Goal: Communication & Community: Participate in discussion

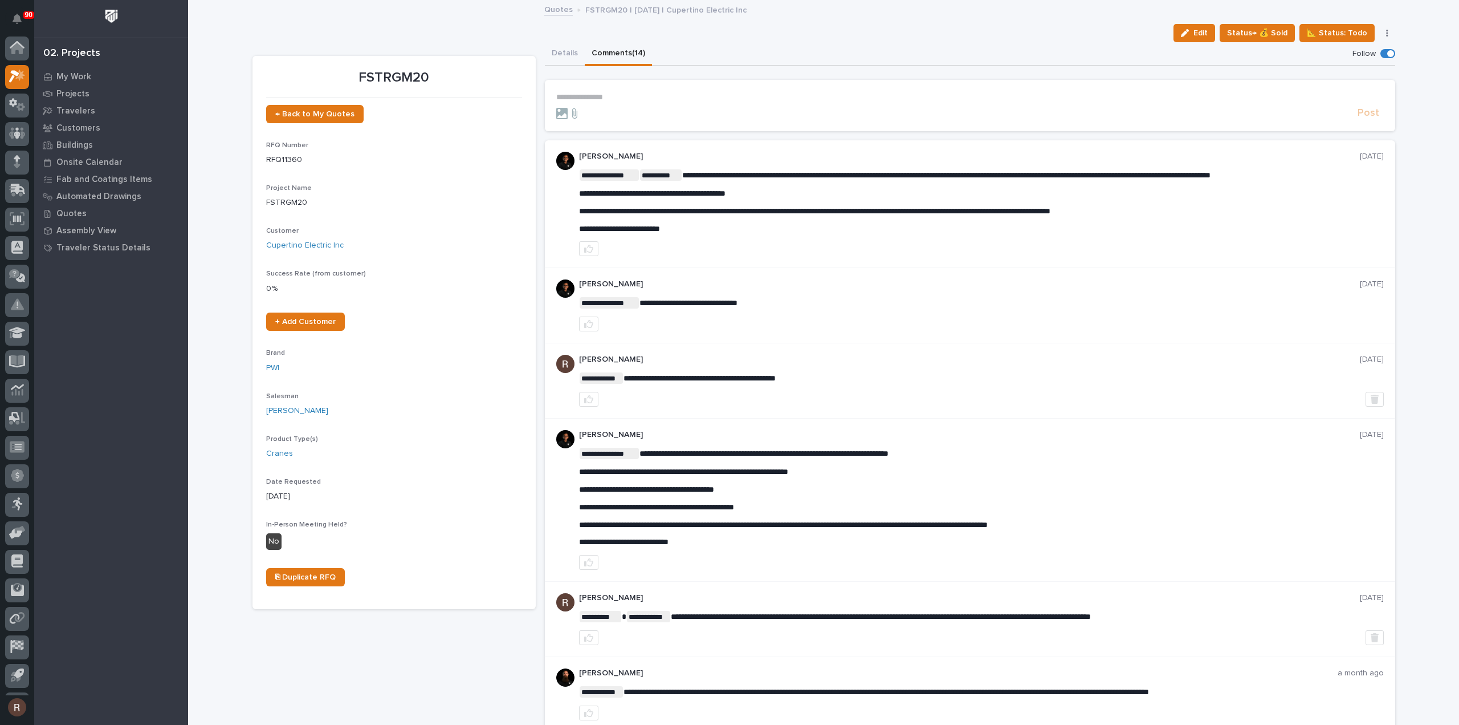
scroll to position [25, 0]
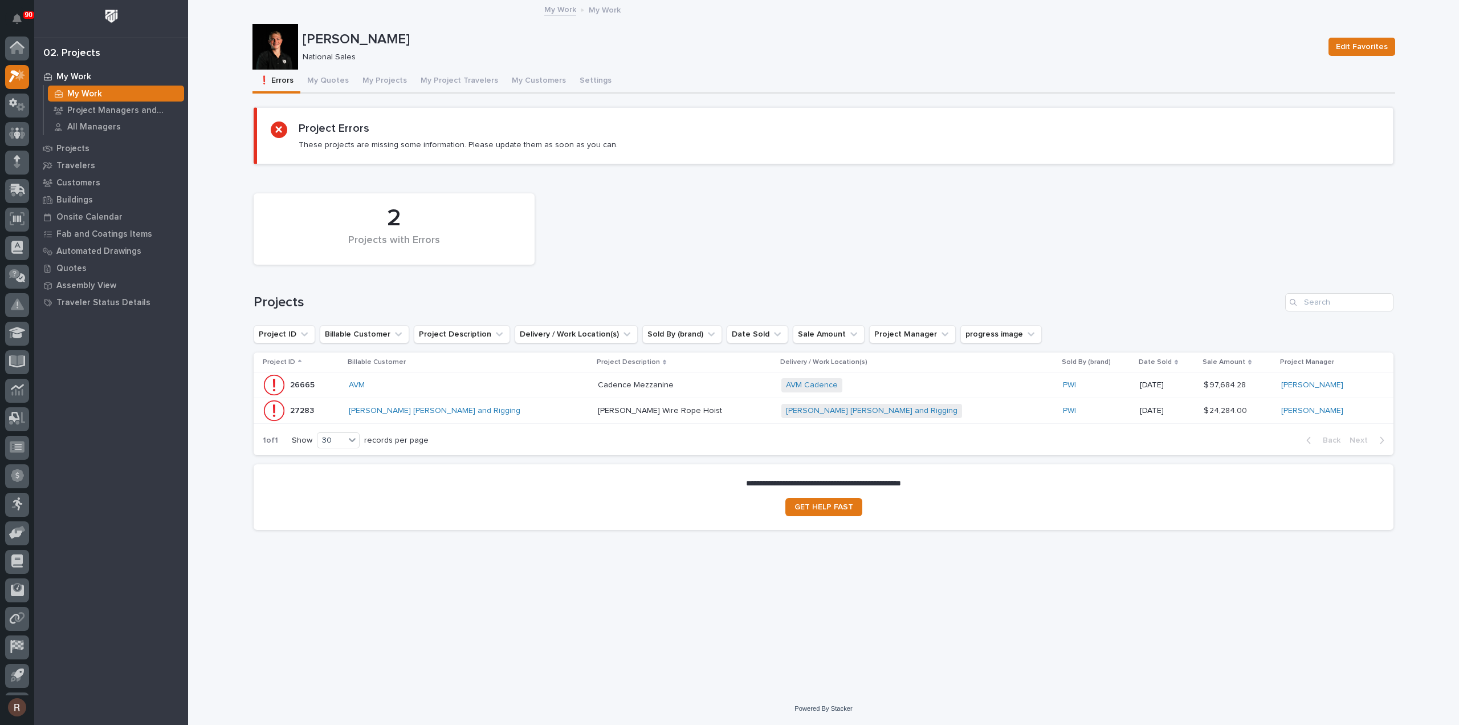
scroll to position [25, 0]
click at [376, 80] on button "My Projects" at bounding box center [385, 82] width 58 height 24
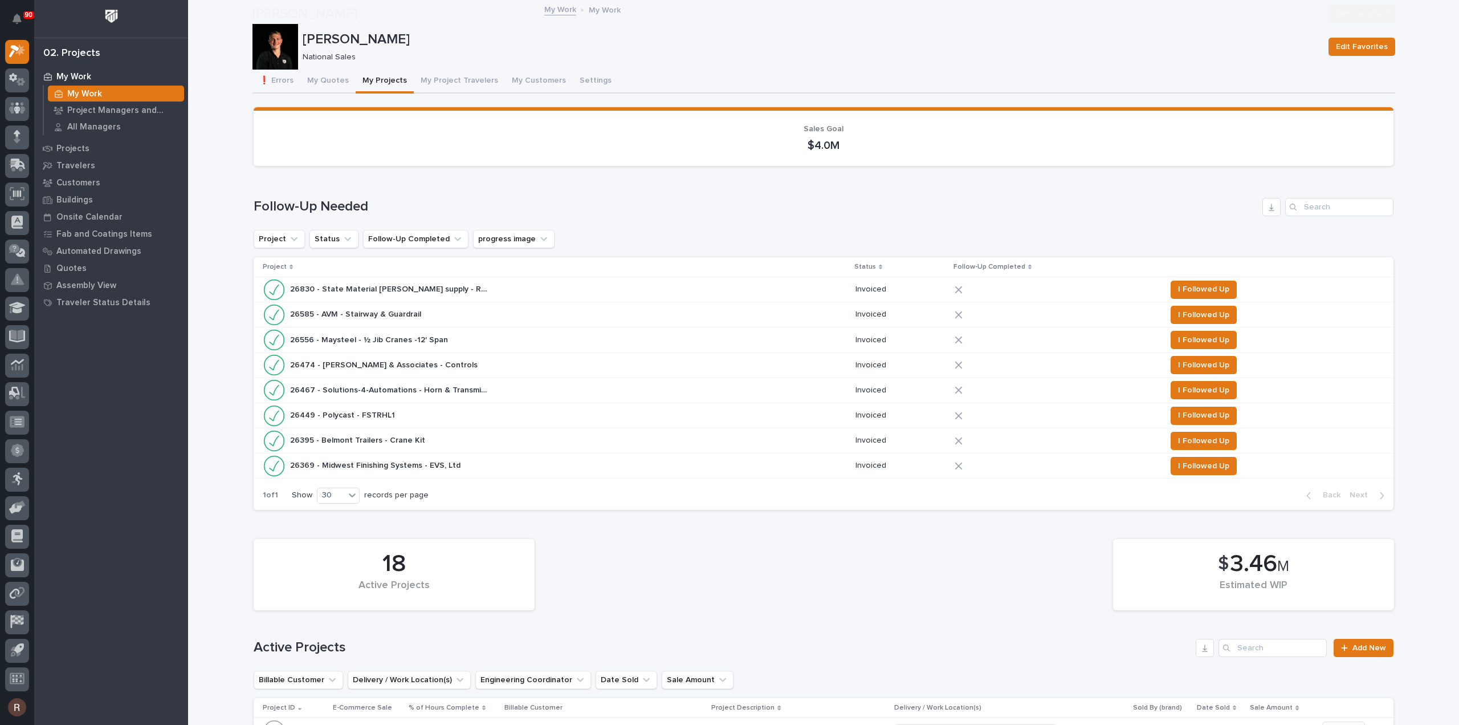
scroll to position [285, 0]
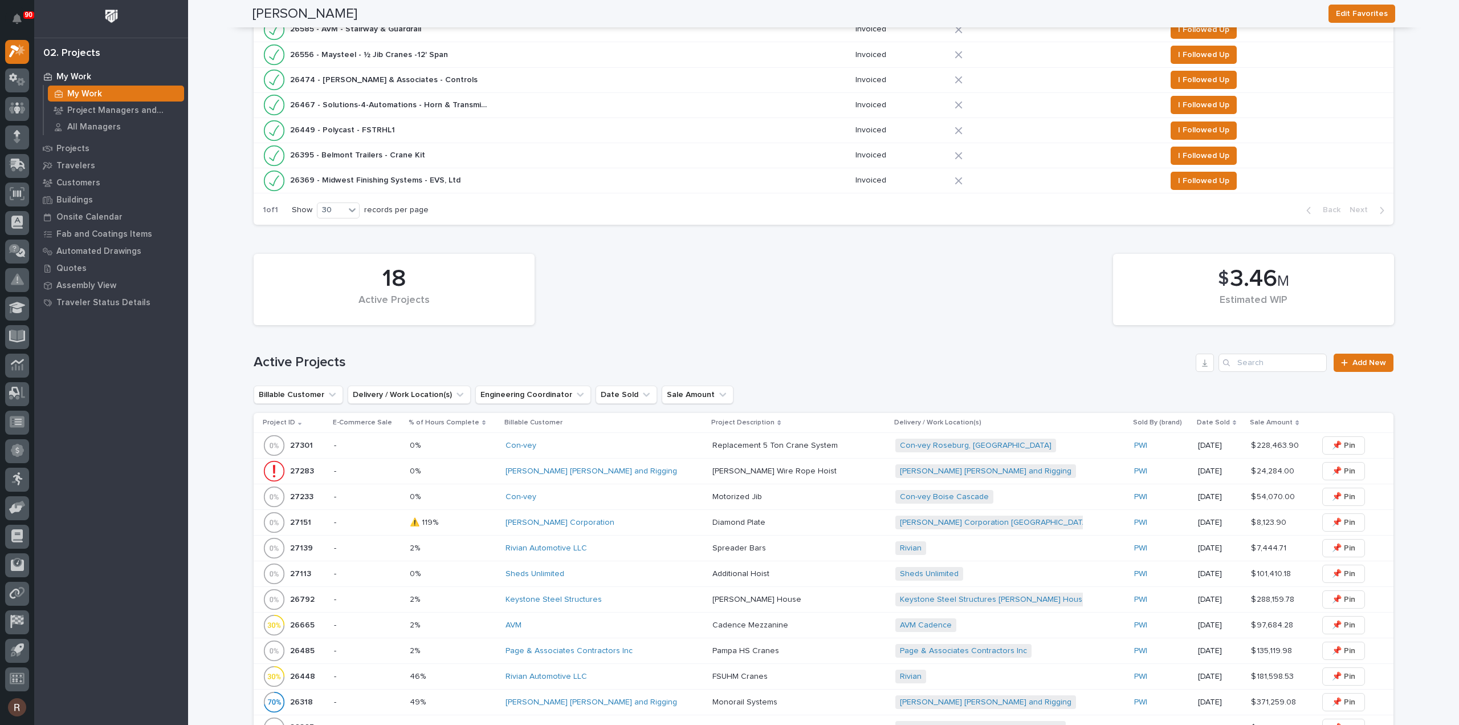
click at [572, 487] on div "Con-vey" at bounding box center [605, 496] width 198 height 19
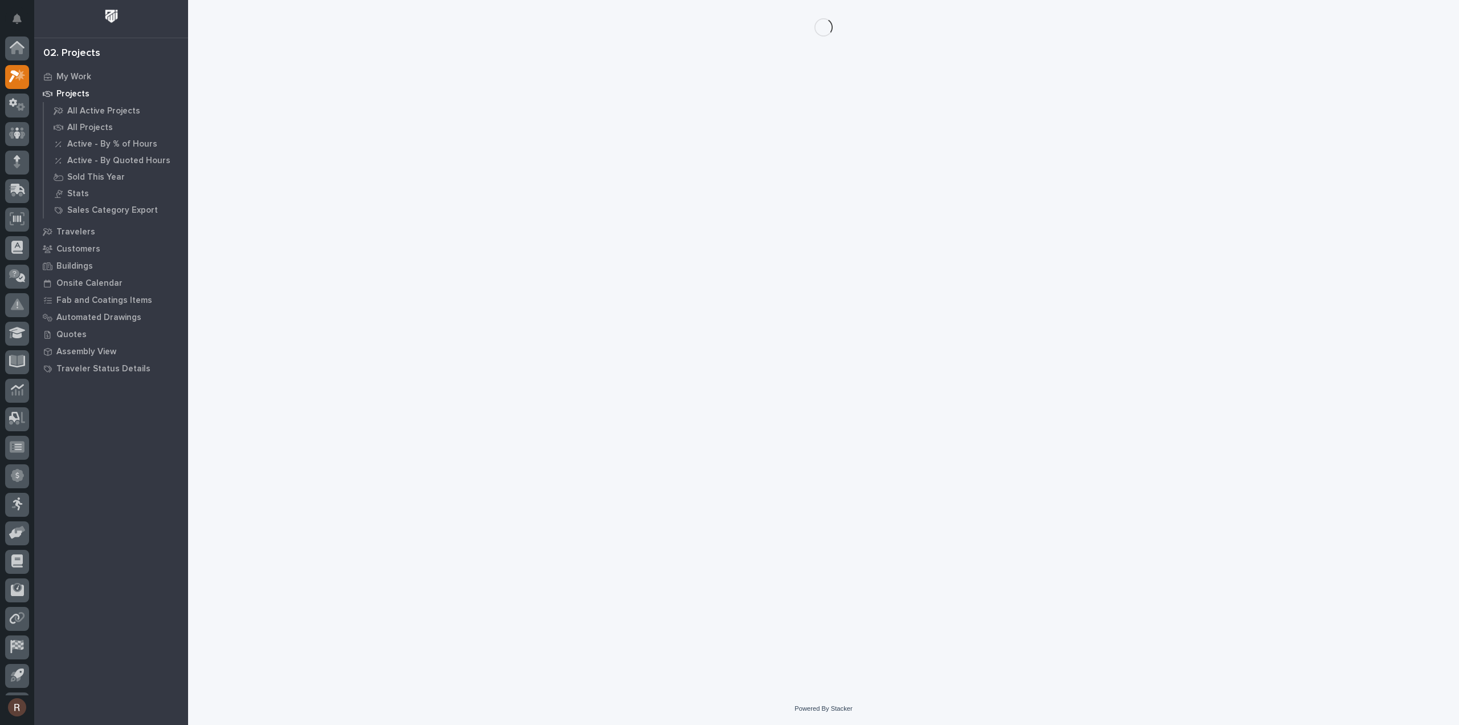
scroll to position [25, 0]
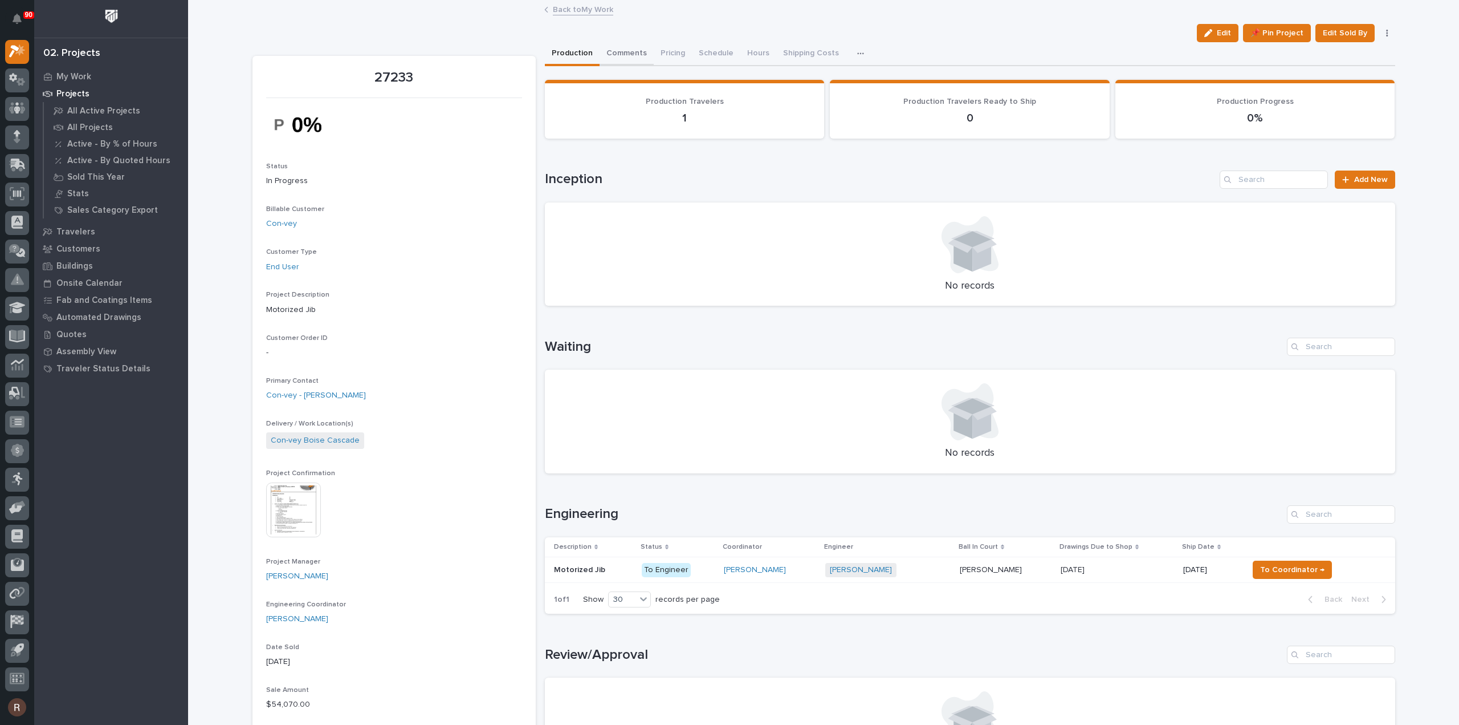
click at [632, 47] on button "Comments" at bounding box center [627, 54] width 54 height 24
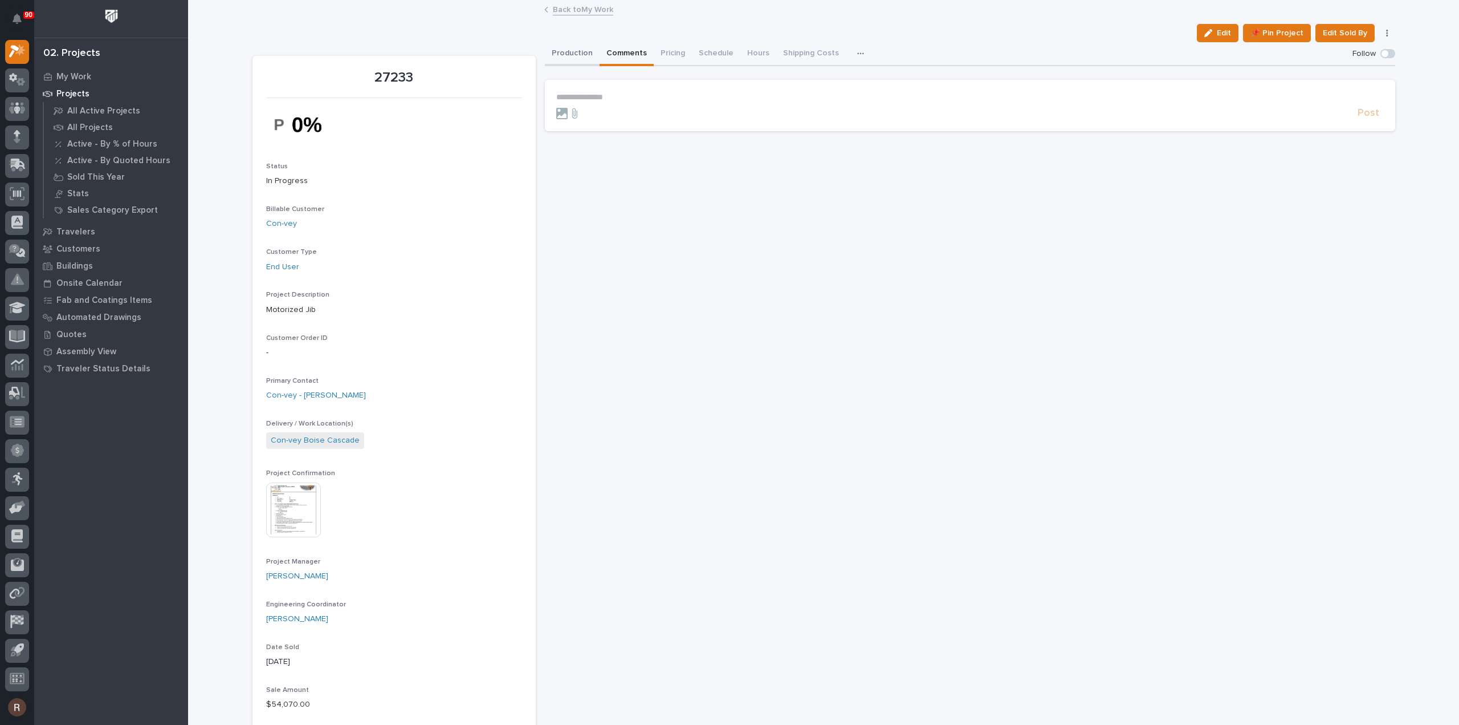
click at [572, 48] on button "Production" at bounding box center [572, 54] width 55 height 24
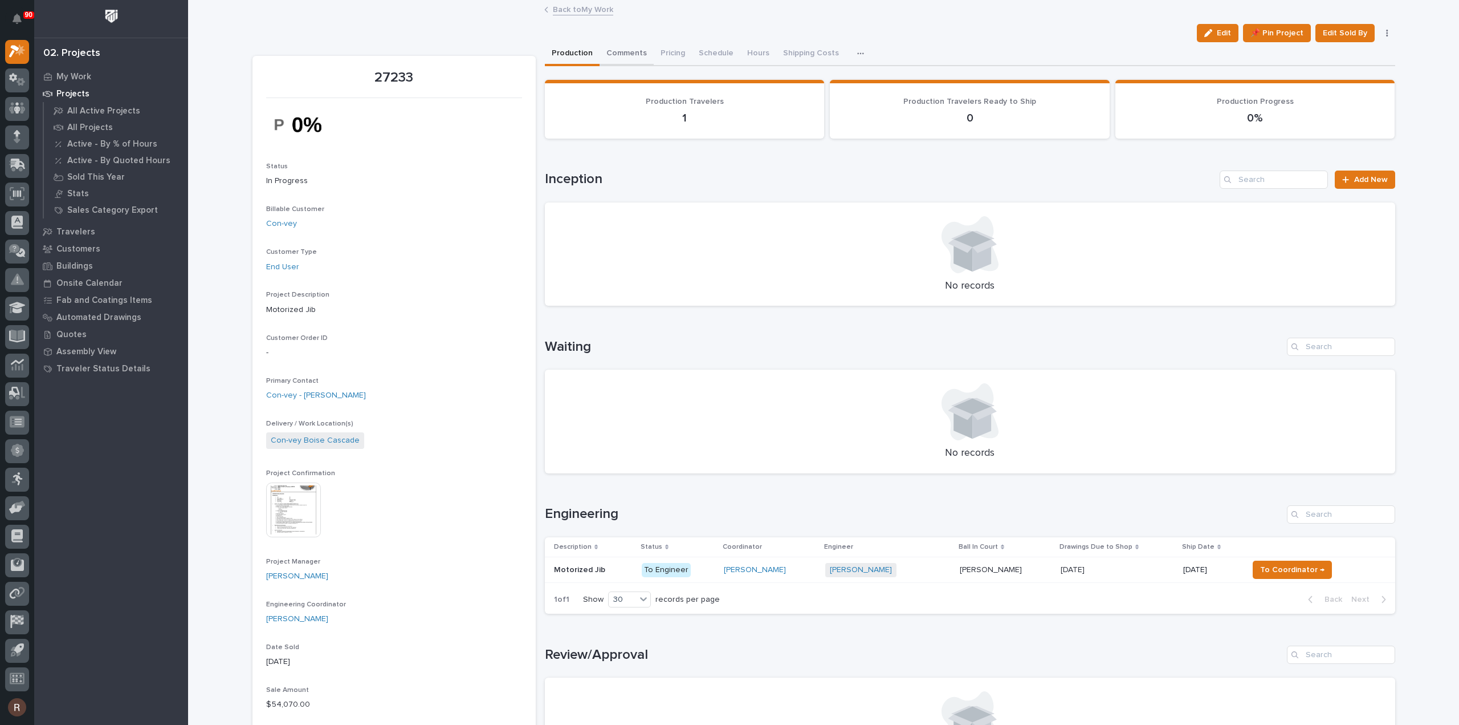
click at [644, 56] on button "Comments" at bounding box center [627, 54] width 54 height 24
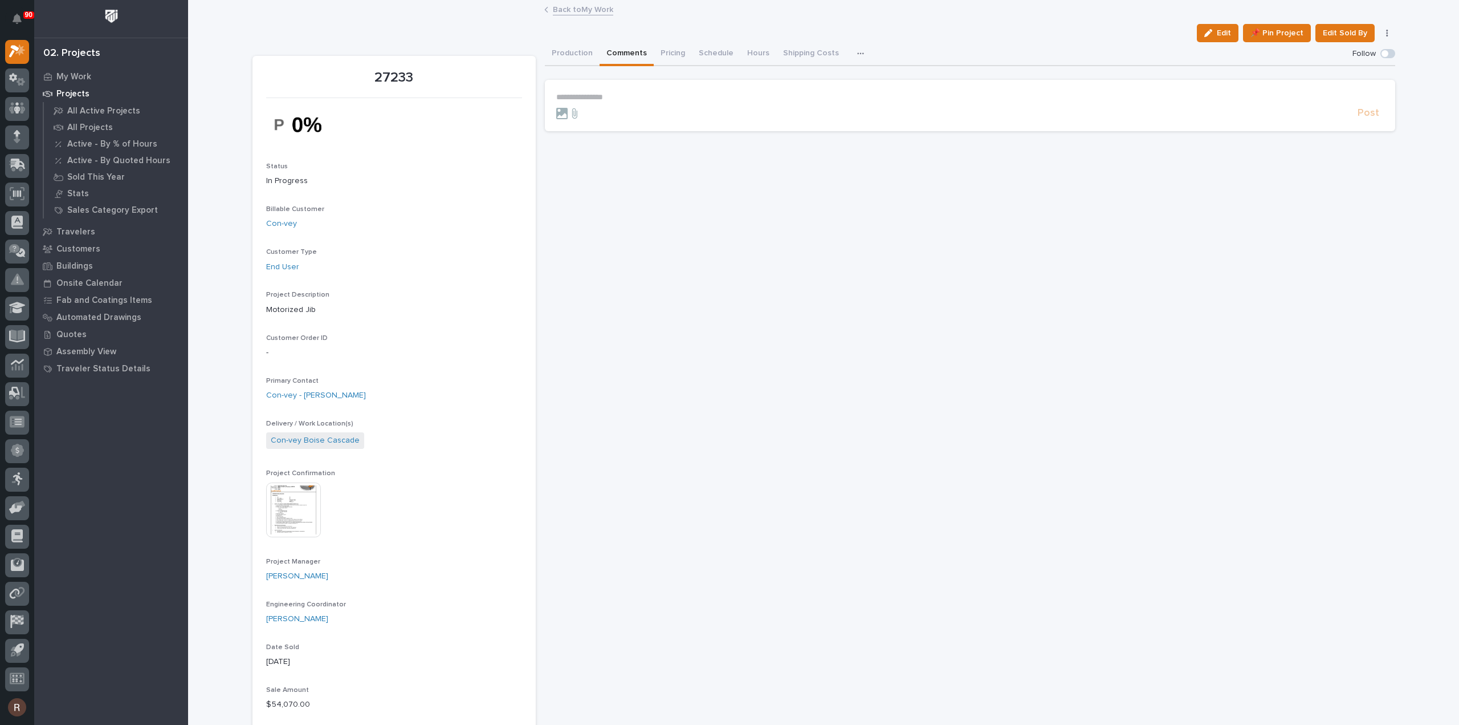
click at [630, 92] on p "**********" at bounding box center [970, 97] width 828 height 10
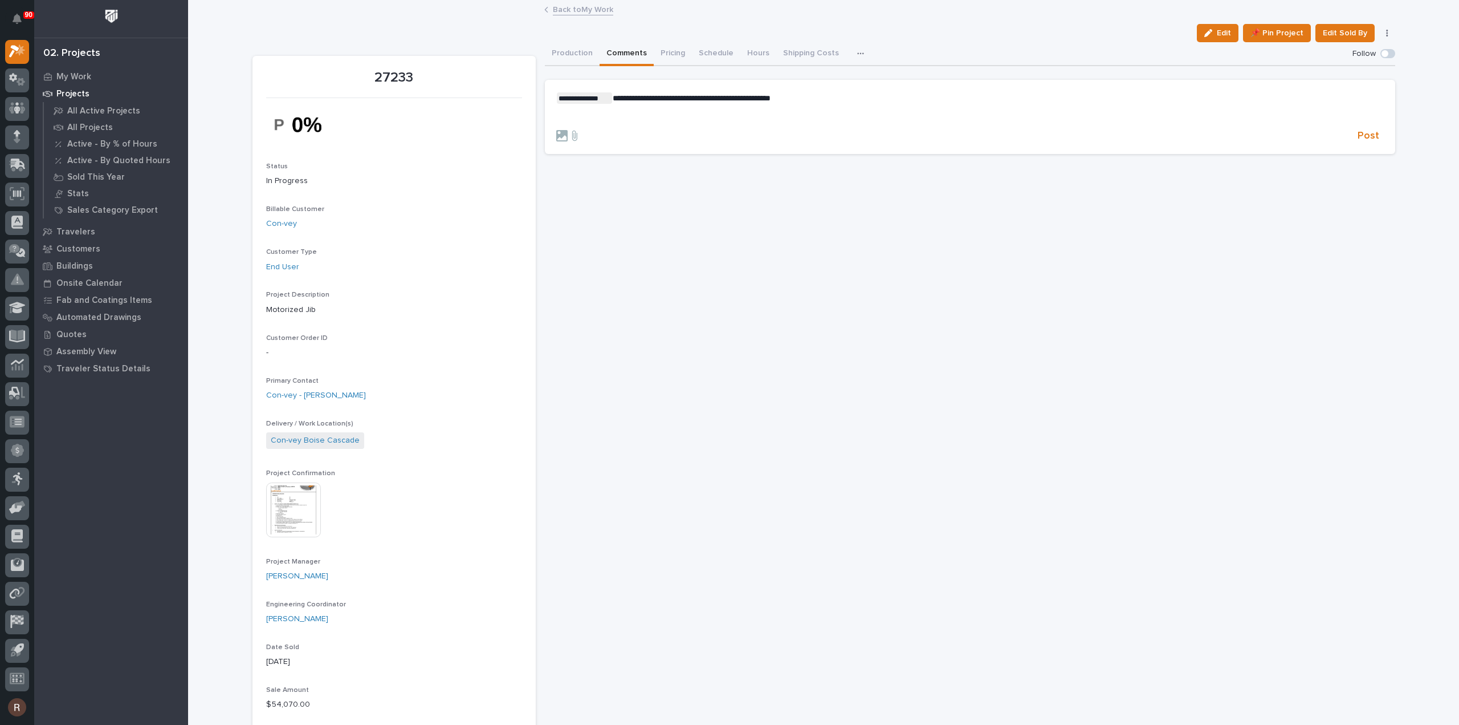
click at [622, 116] on p "﻿" at bounding box center [970, 117] width 828 height 10
click at [1362, 134] on span "Post" at bounding box center [1369, 135] width 22 height 13
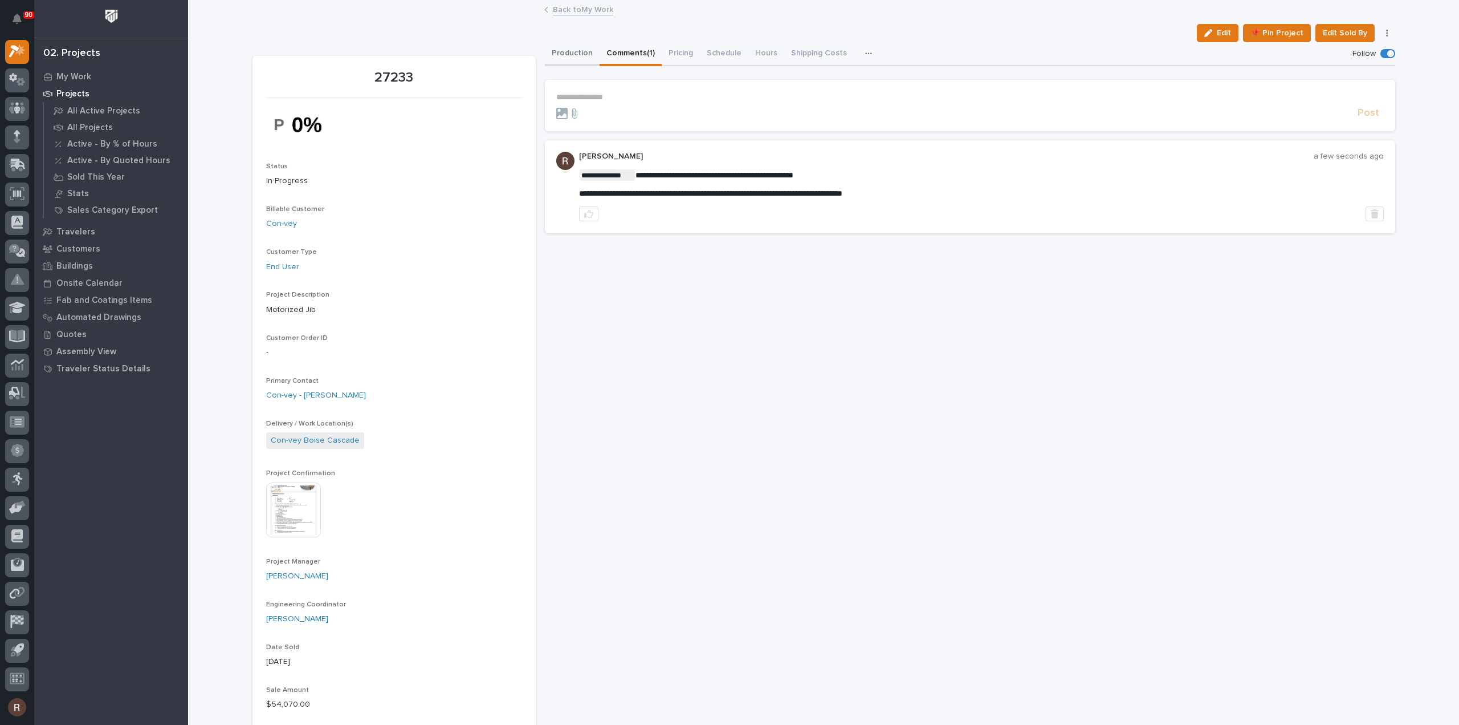
click at [579, 55] on button "Production" at bounding box center [572, 54] width 55 height 24
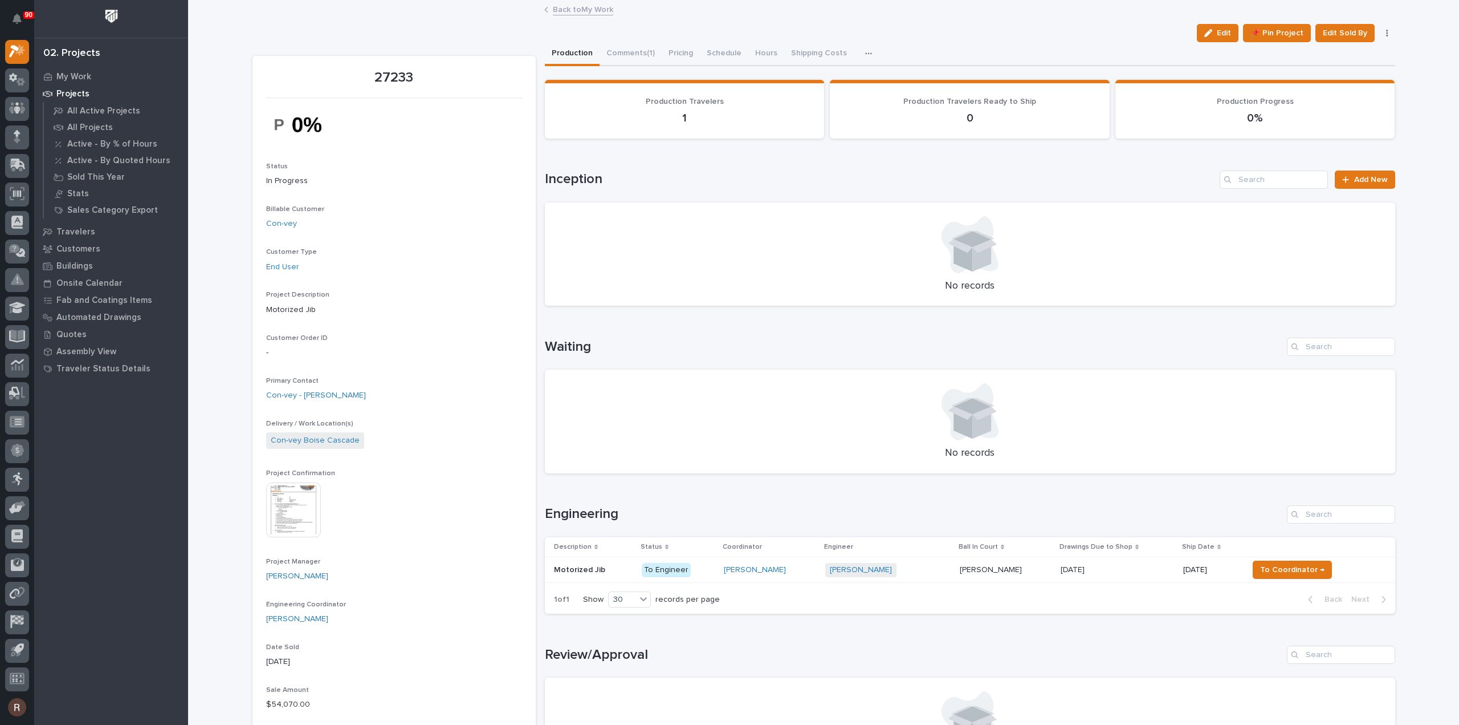
click at [571, 15] on div "Back to My Work" at bounding box center [824, 10] width 570 height 16
click at [573, 12] on link "Back to My Work" at bounding box center [583, 8] width 60 height 13
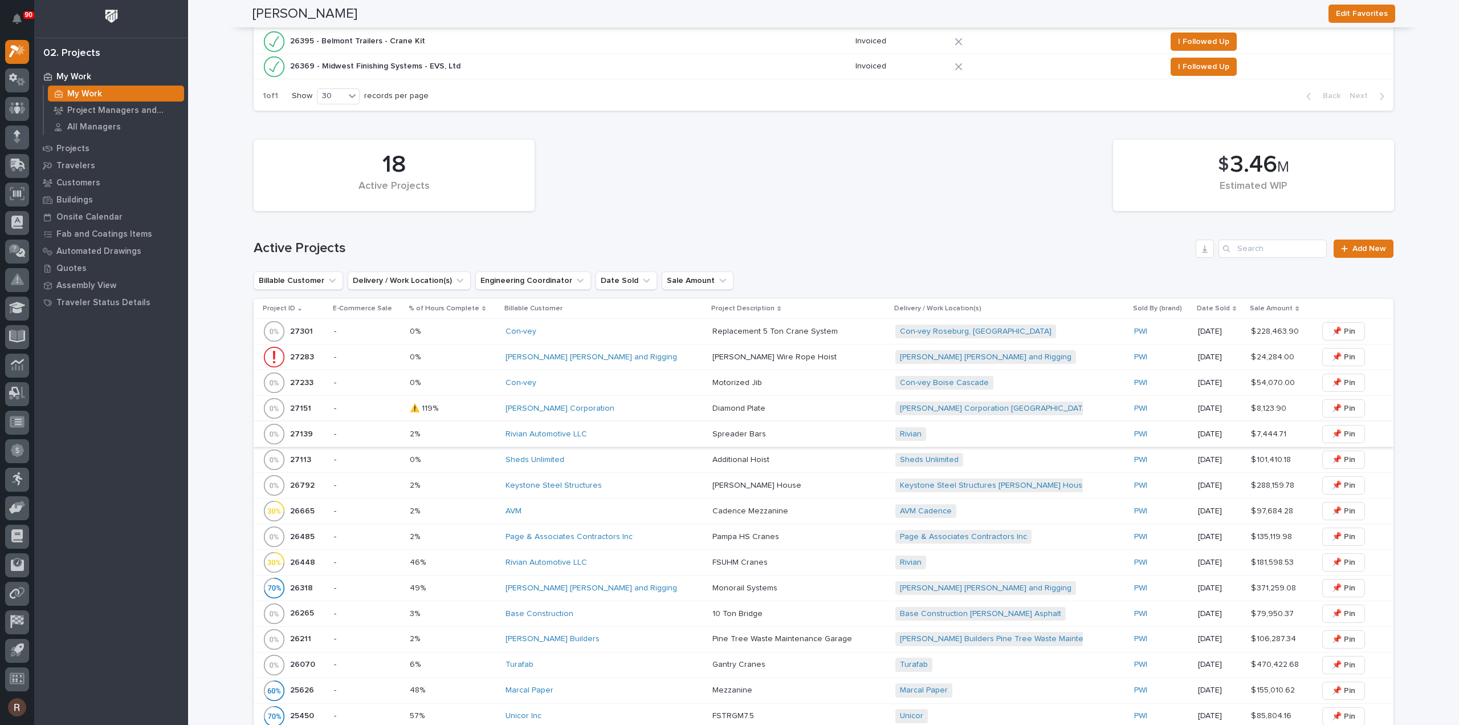
scroll to position [513, 0]
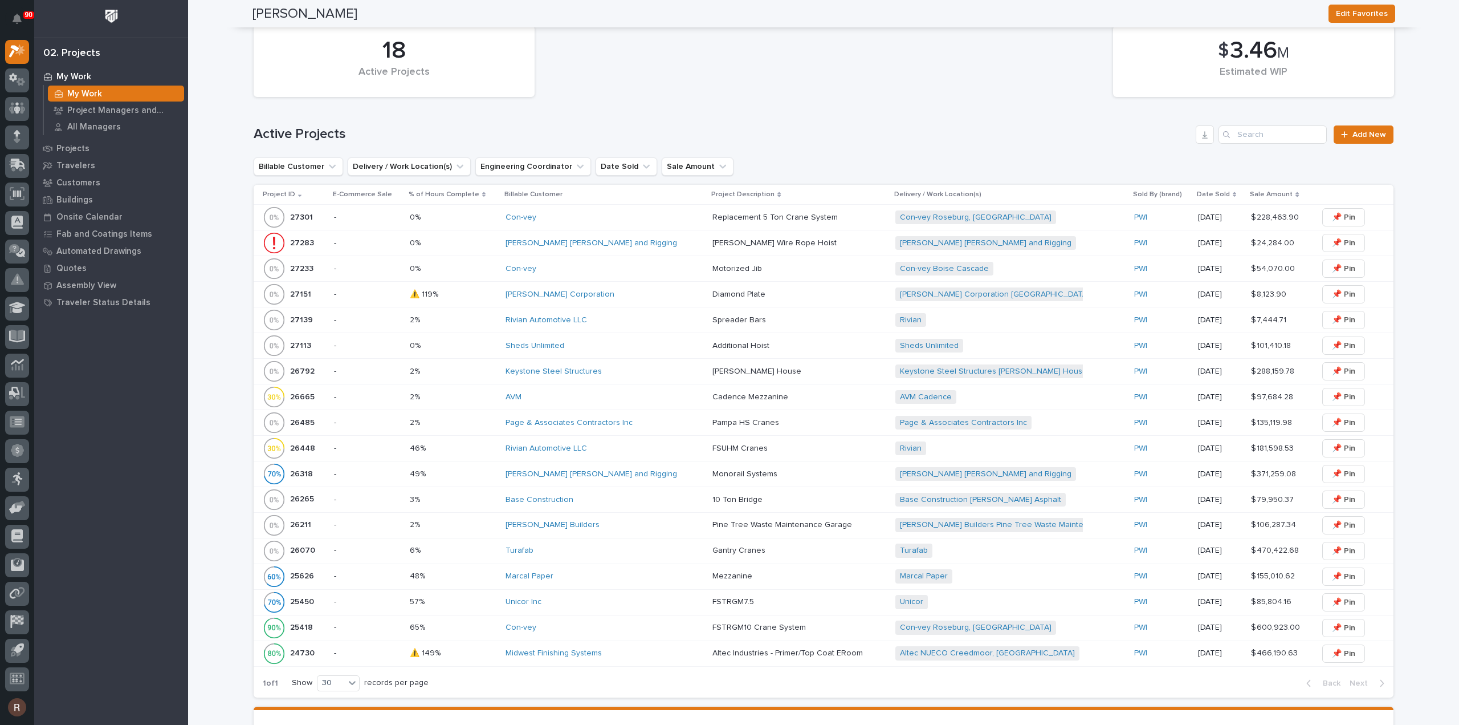
click at [622, 324] on div "Rivian Automotive LLC" at bounding box center [605, 320] width 198 height 19
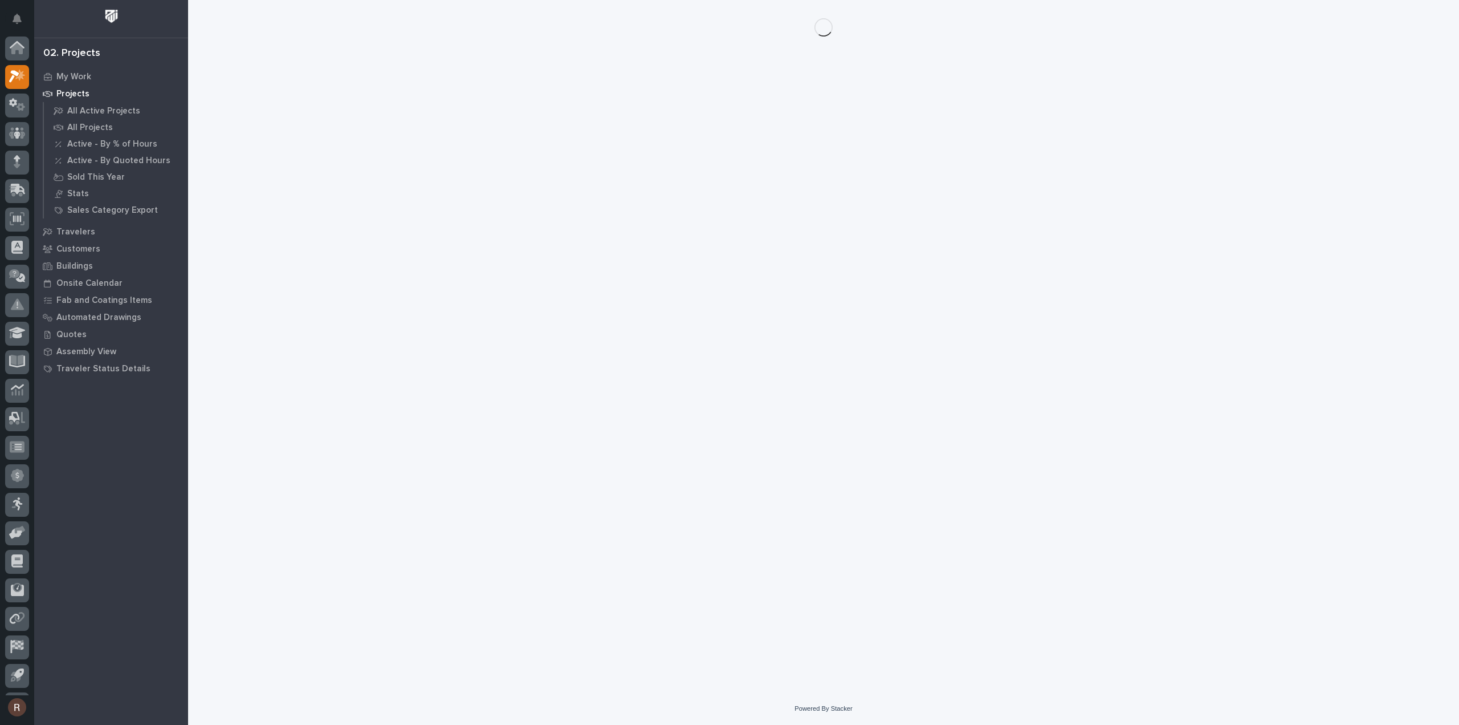
scroll to position [25, 0]
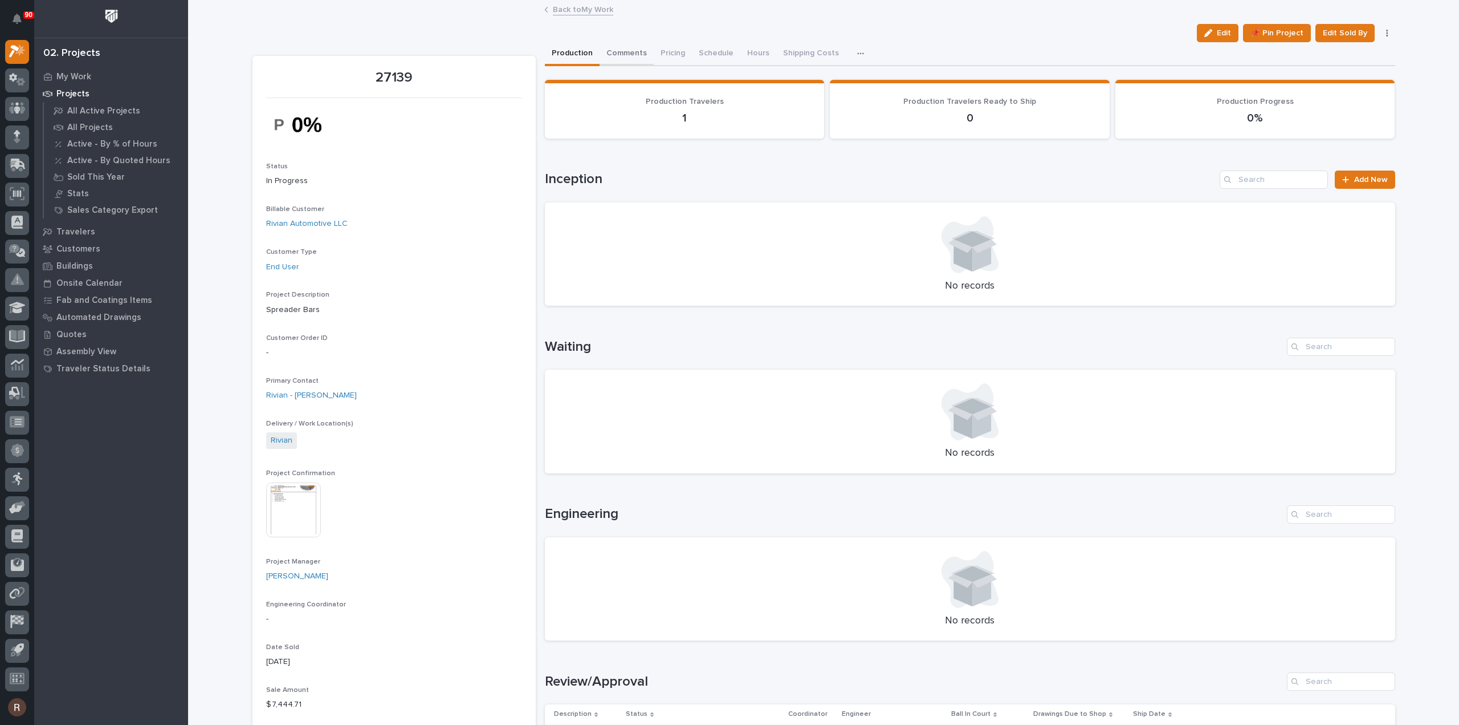
click at [621, 52] on button "Comments" at bounding box center [627, 54] width 54 height 24
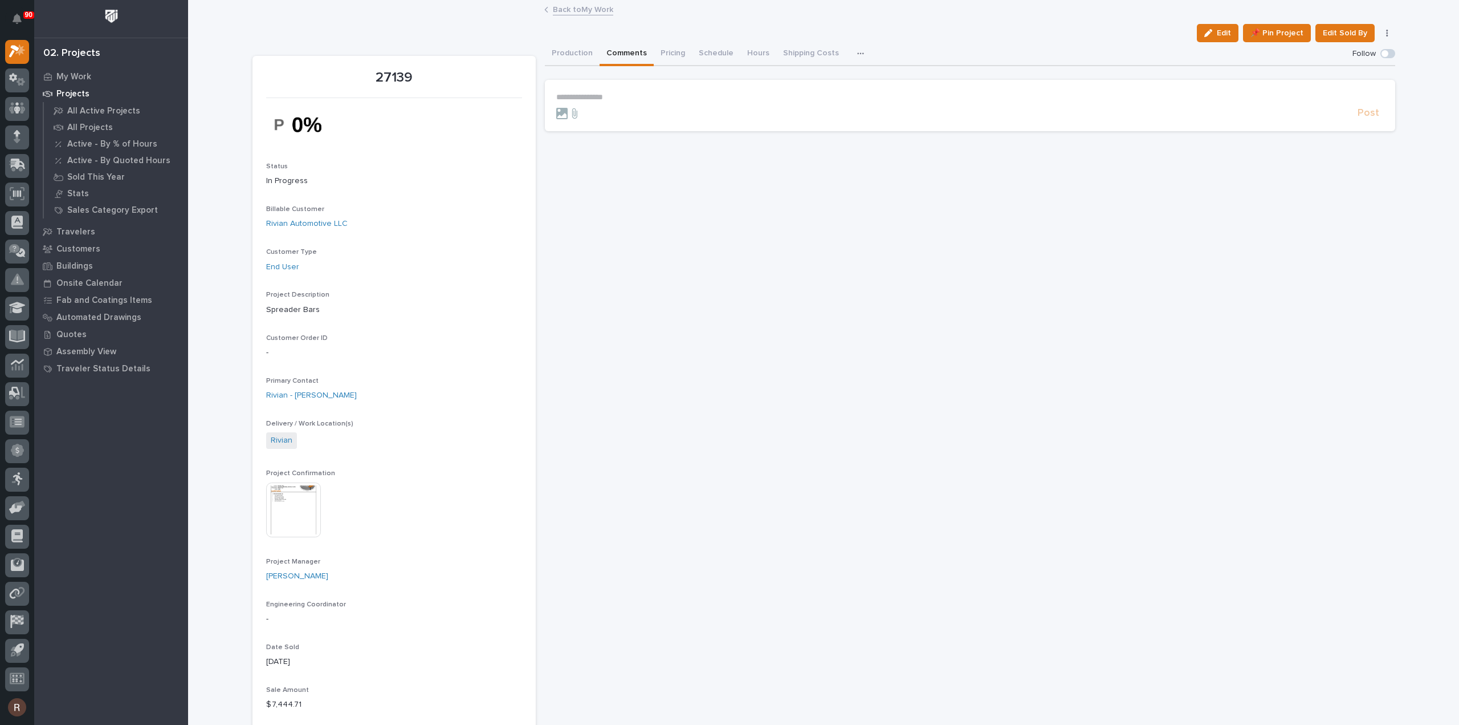
click at [634, 96] on p "**********" at bounding box center [970, 97] width 828 height 10
click at [607, 118] on p "﻿" at bounding box center [970, 117] width 828 height 10
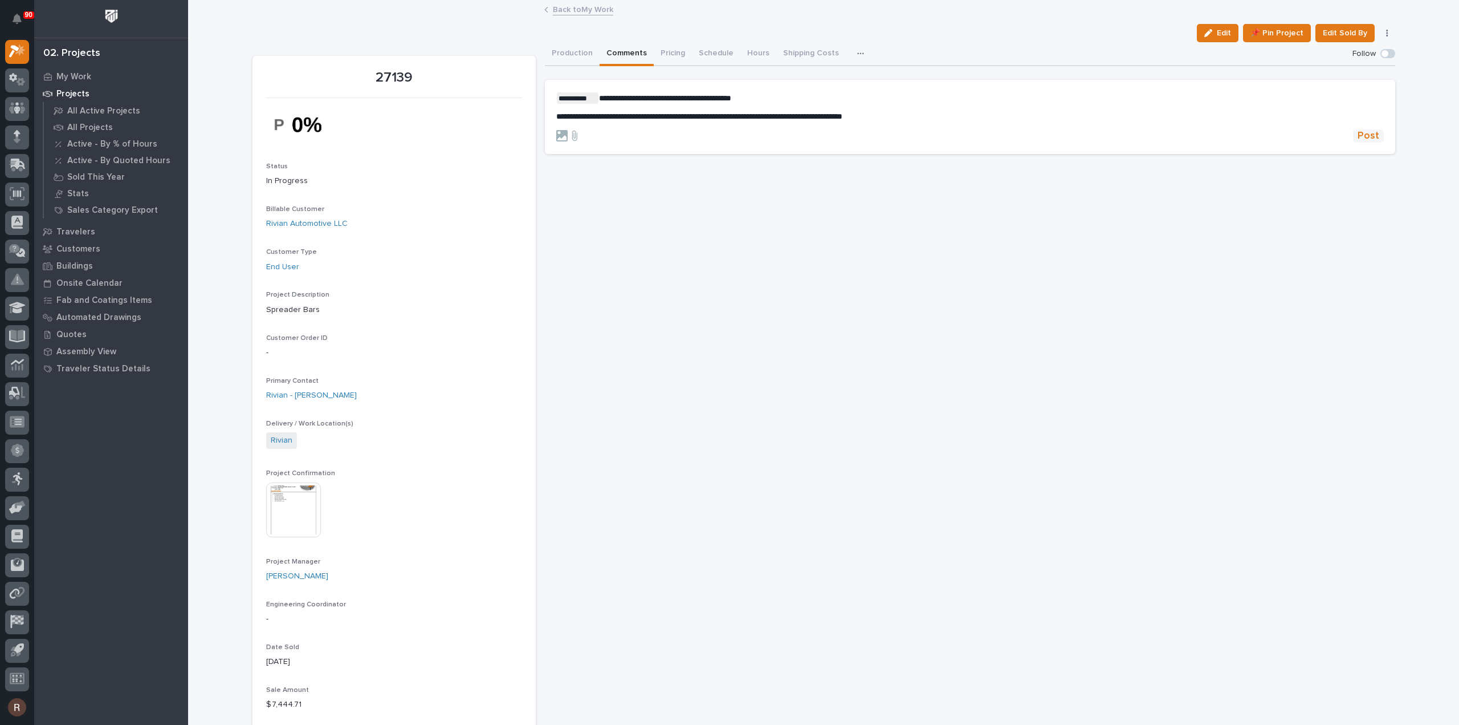
click at [1366, 134] on span "Post" at bounding box center [1369, 135] width 22 height 13
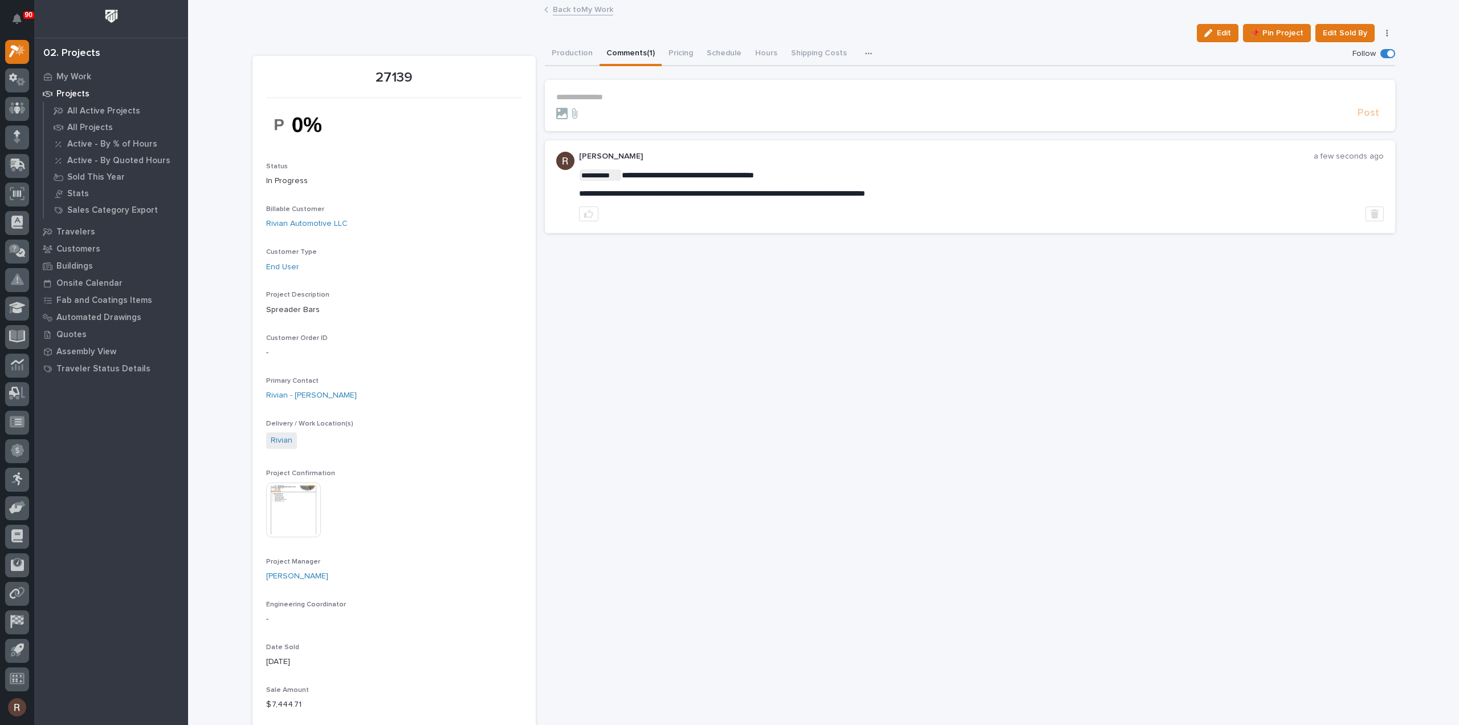
click at [568, 11] on link "Back to My Work" at bounding box center [583, 8] width 60 height 13
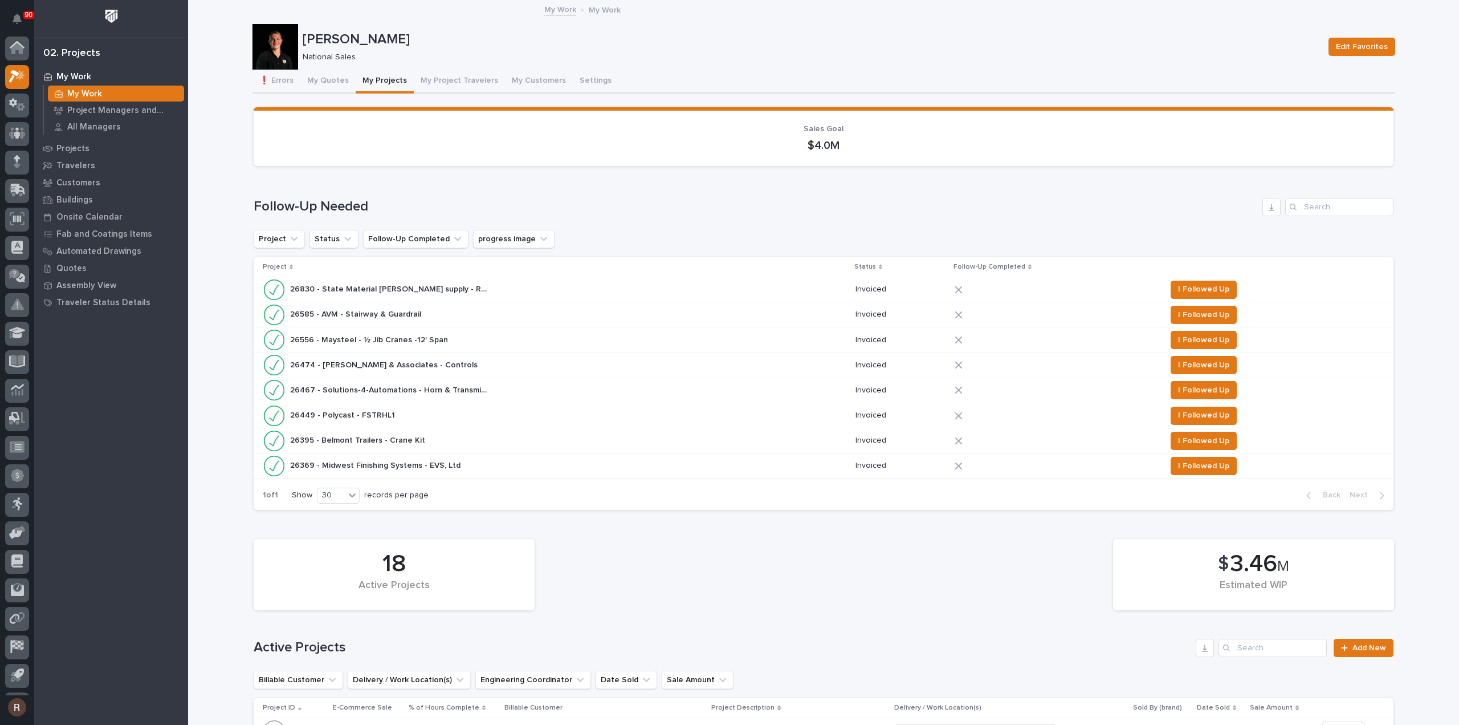
scroll to position [25, 0]
